Goal: Transaction & Acquisition: Subscribe to service/newsletter

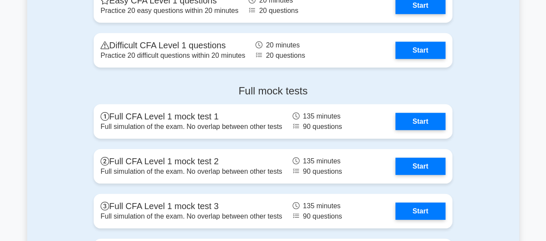
scroll to position [1174, 0]
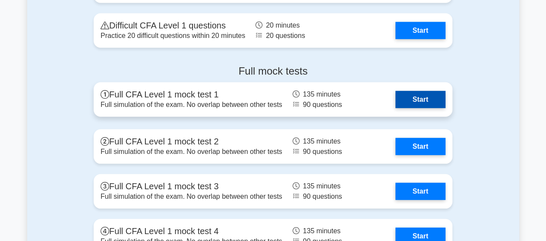
click at [423, 96] on link "Start" at bounding box center [420, 99] width 50 height 17
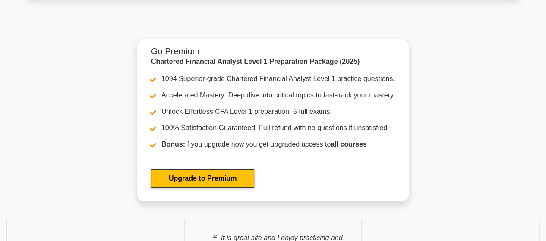
scroll to position [1485, 0]
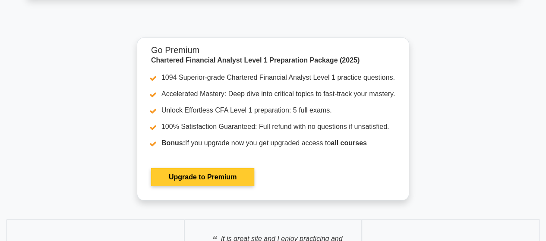
click at [196, 168] on link "Upgrade to Premium" at bounding box center [202, 177] width 103 height 18
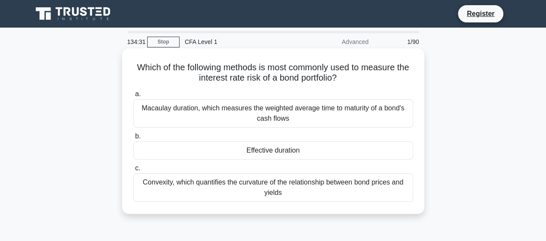
click at [311, 116] on div "Macaulay duration, which measures the weighted average time to maturity of a bo…" at bounding box center [273, 113] width 280 height 28
click at [133, 97] on input "[PERSON_NAME] duration, which measures the weighted average time to maturity of…" at bounding box center [133, 95] width 0 height 6
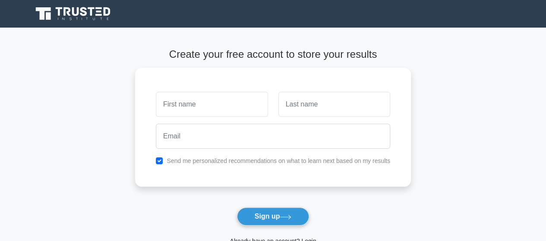
click at [105, 207] on main "Create your free account to store your results Send me personalized recommendat…" at bounding box center [273, 156] width 546 height 257
click at [71, 19] on icon at bounding box center [73, 14] width 83 height 16
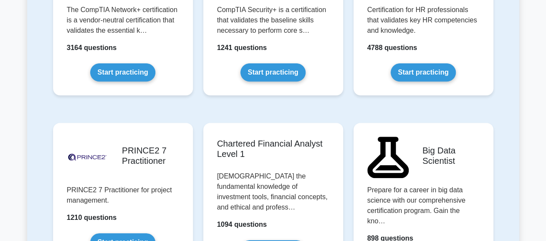
scroll to position [1813, 0]
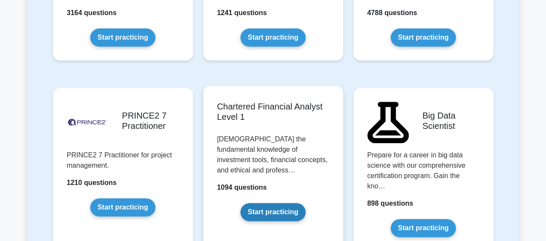
click at [253, 203] on link "Start practicing" at bounding box center [272, 212] width 65 height 18
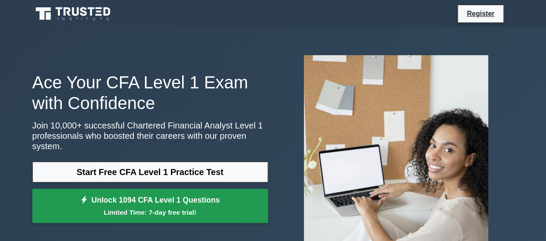
click at [159, 196] on link "Unlock 1094 CFA Level 1 Questions Limited Time: 7-day free trial!" at bounding box center [150, 206] width 236 height 35
